Goal: Book appointment/travel/reservation

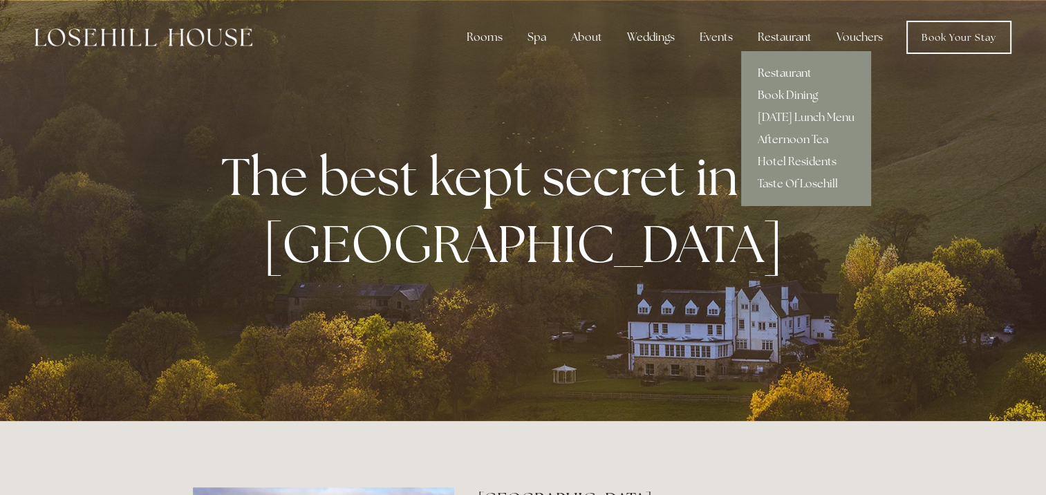
click at [787, 73] on link "Restaurant" at bounding box center [806, 73] width 130 height 22
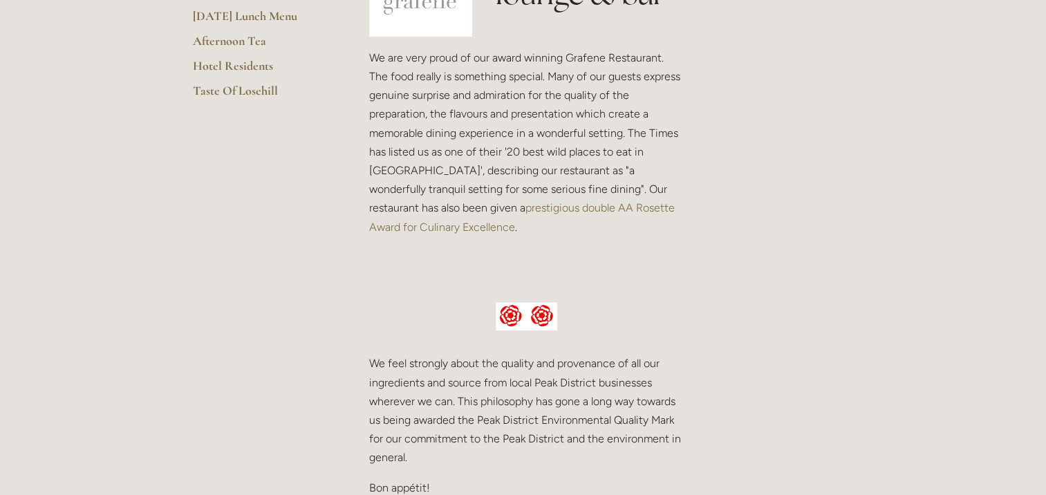
scroll to position [207, 0]
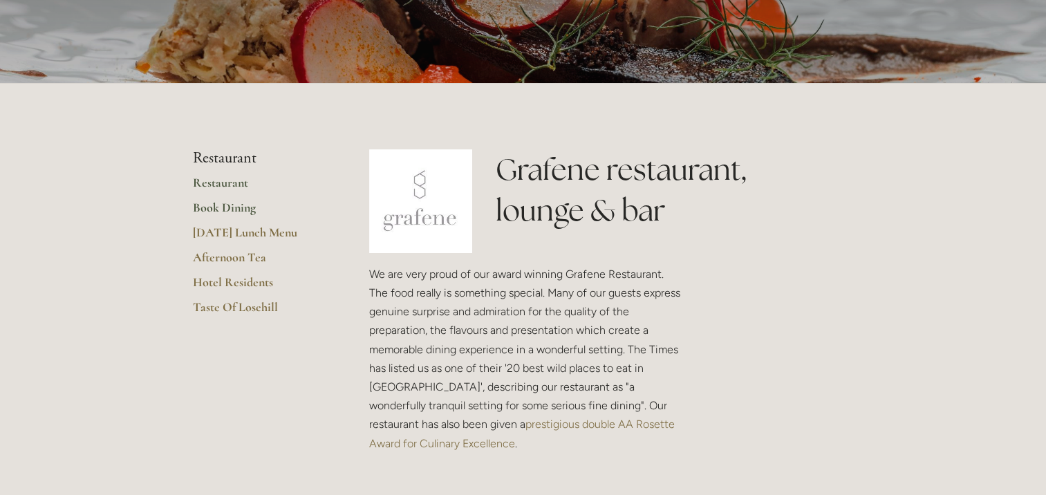
click at [198, 206] on link "Book Dining" at bounding box center [259, 212] width 132 height 25
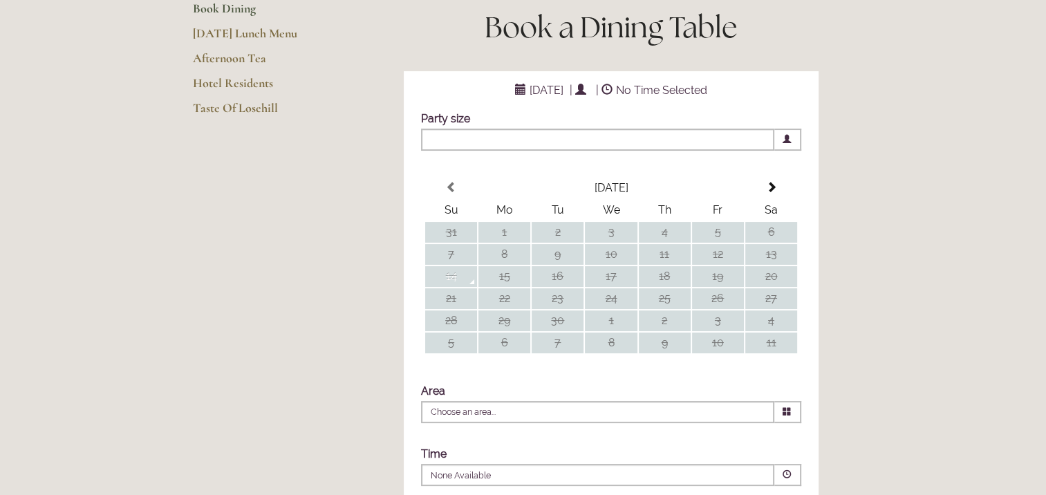
scroll to position [277, 0]
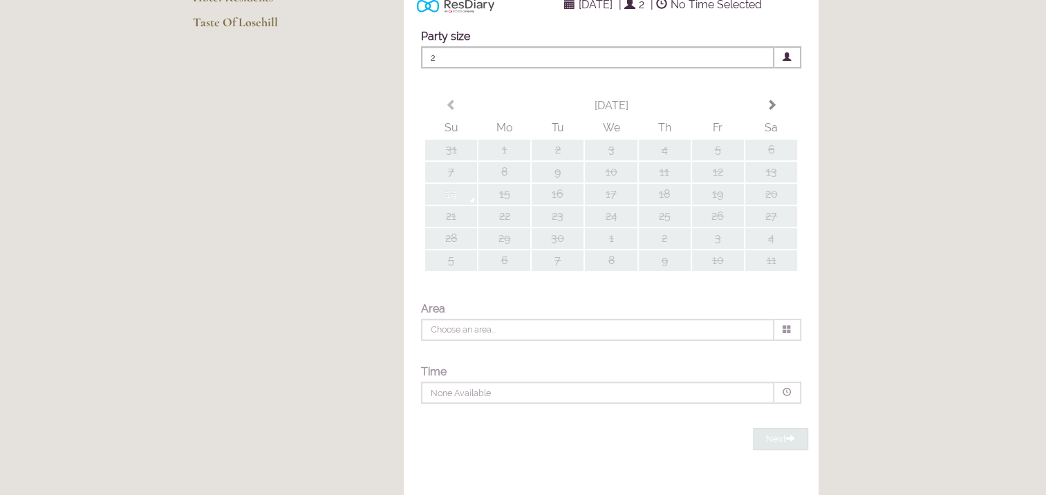
type input "Any Area"
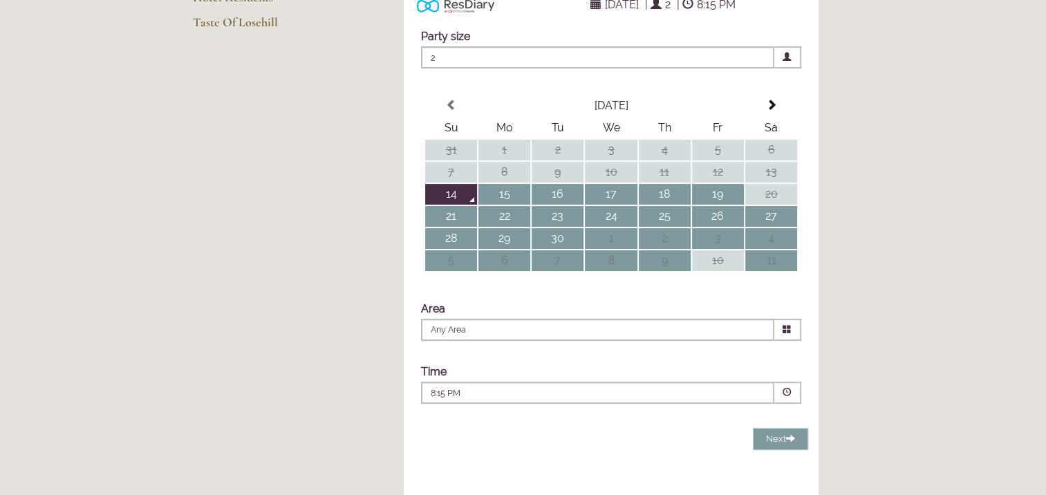
click at [786, 334] on icon at bounding box center [787, 329] width 9 height 9
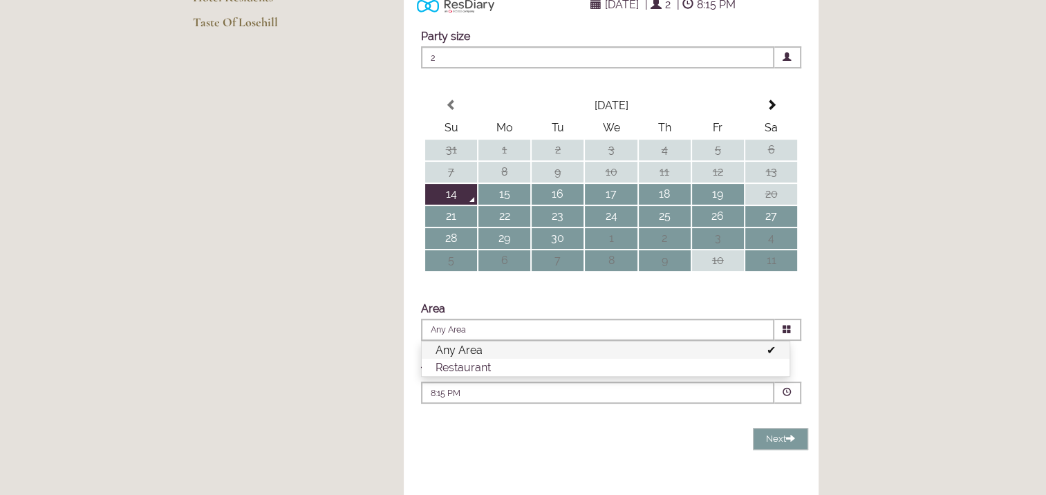
click at [786, 334] on icon at bounding box center [787, 329] width 9 height 9
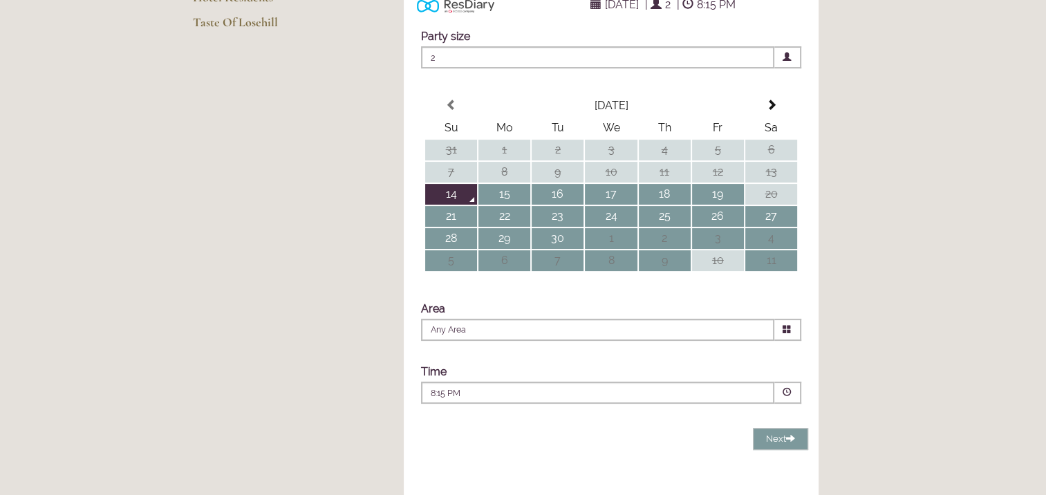
click at [786, 397] on span at bounding box center [787, 392] width 9 height 9
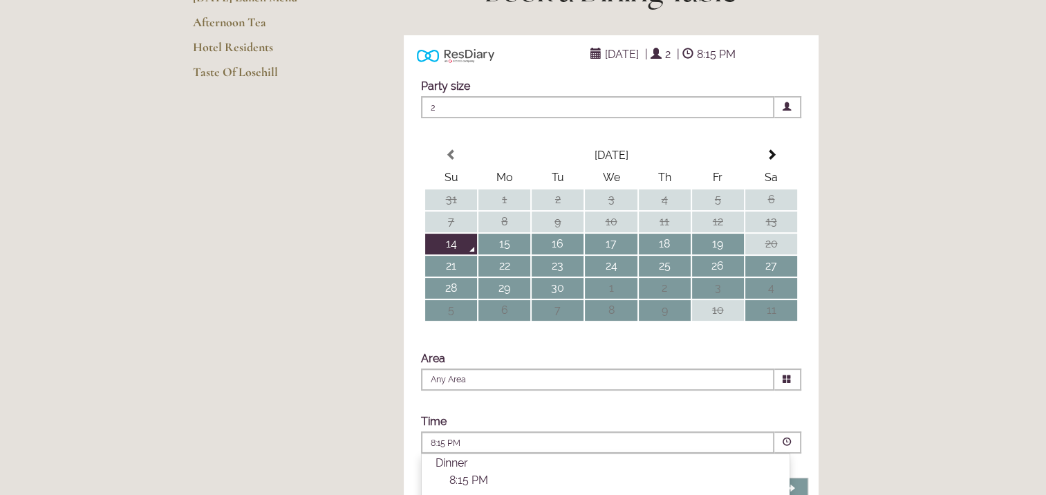
scroll to position [207, 0]
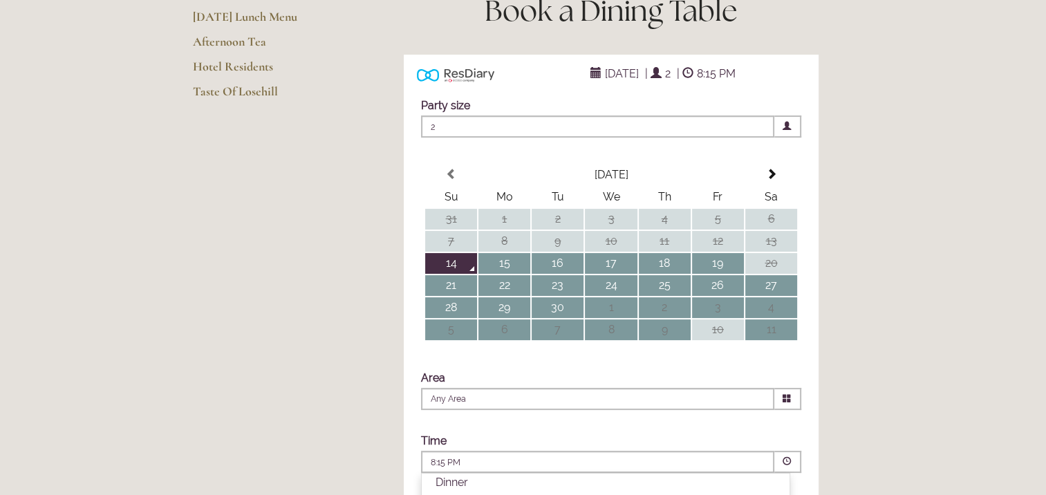
click at [245, 67] on link "Hotel Residents" at bounding box center [259, 71] width 132 height 25
click at [222, 44] on link "Afternoon Tea" at bounding box center [259, 46] width 132 height 25
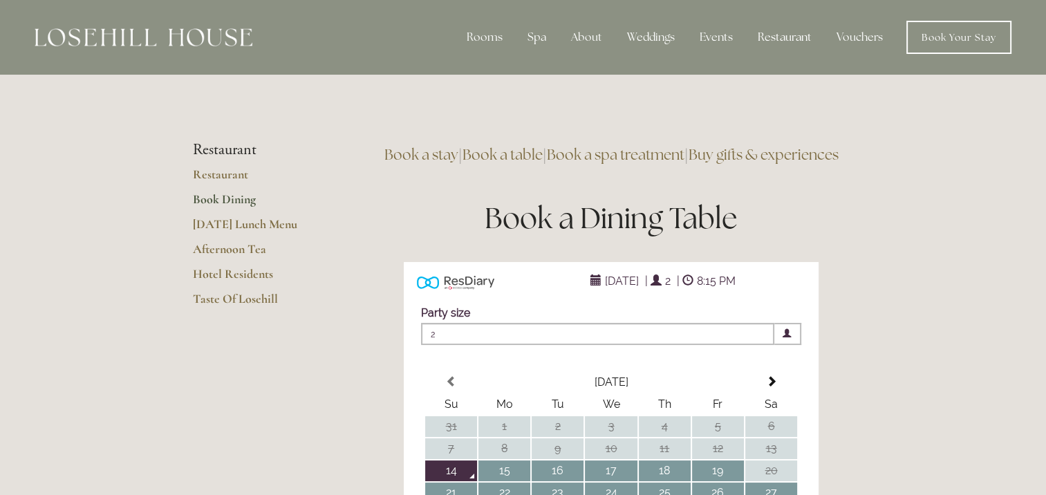
click at [632, 154] on link "Book a spa treatment" at bounding box center [616, 154] width 138 height 19
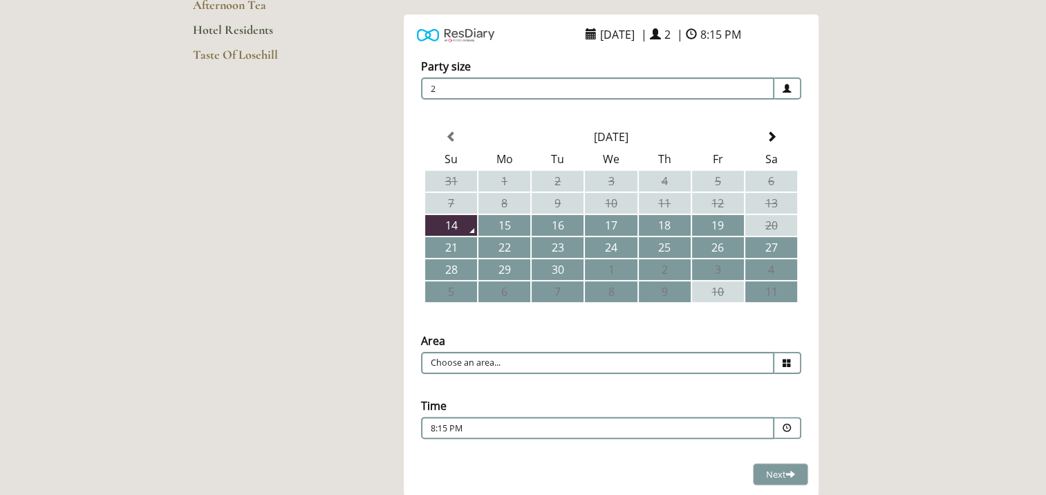
scroll to position [207, 0]
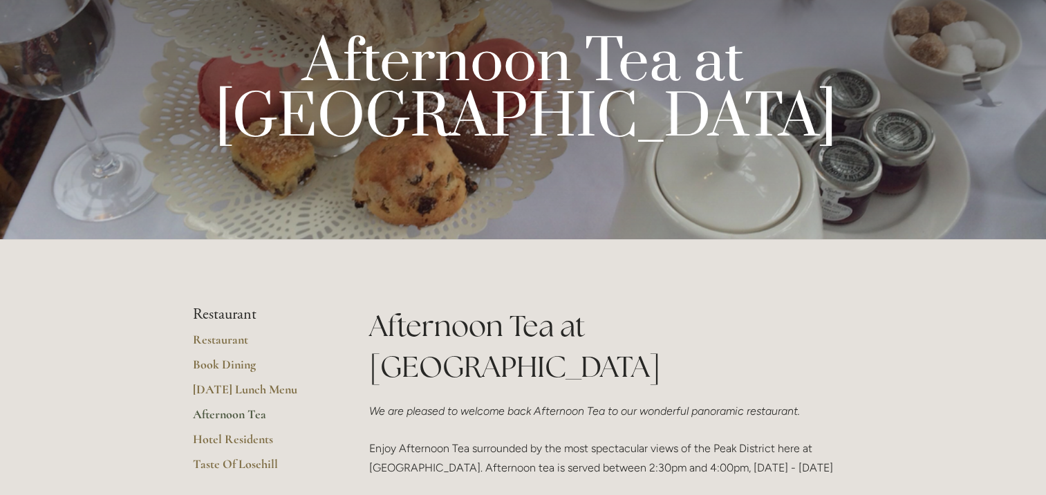
scroll to position [69, 0]
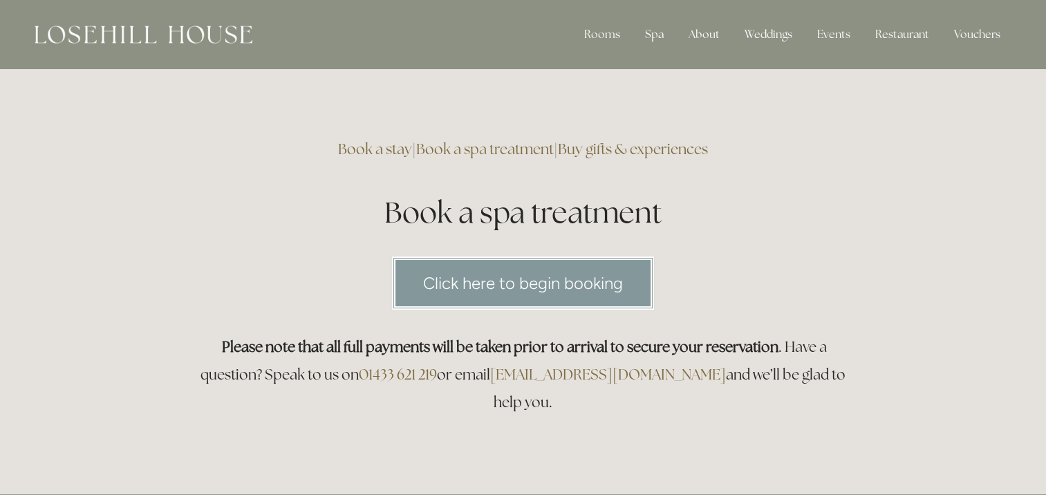
click at [512, 276] on link "Click here to begin booking" at bounding box center [523, 282] width 262 height 53
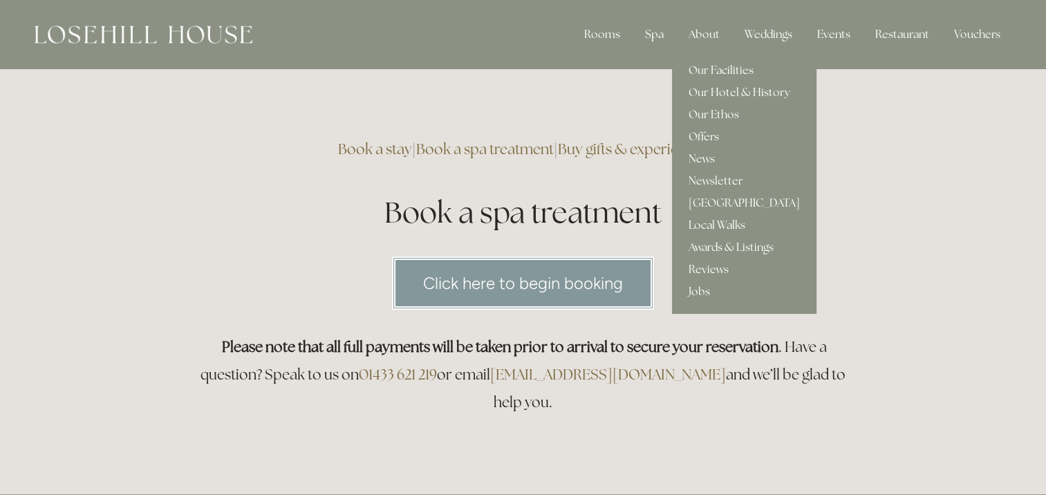
click at [705, 71] on link "Our Facilities" at bounding box center [744, 70] width 144 height 22
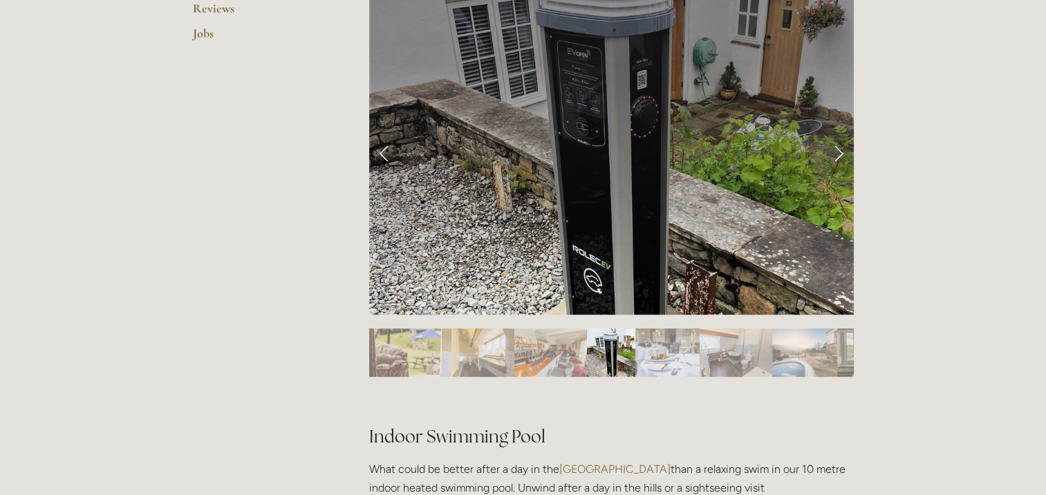
scroll to position [622, 0]
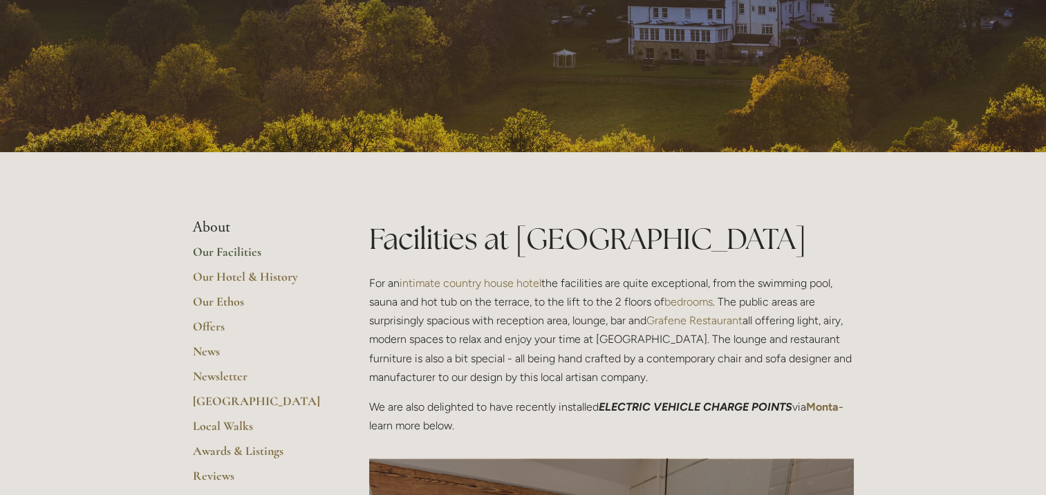
scroll to position [0, 0]
